Goal: Go to known website: Access a specific website the user already knows

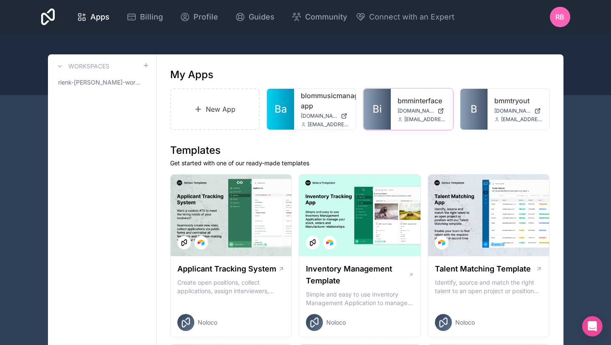
click at [422, 110] on span "bmminterface.noloco.co" at bounding box center [416, 110] width 37 height 7
click at [413, 108] on span "bmminterface.noloco.co" at bounding box center [416, 110] width 37 height 7
click at [411, 101] on link "bmminterface" at bounding box center [422, 101] width 48 height 10
